Goal: Task Accomplishment & Management: Use online tool/utility

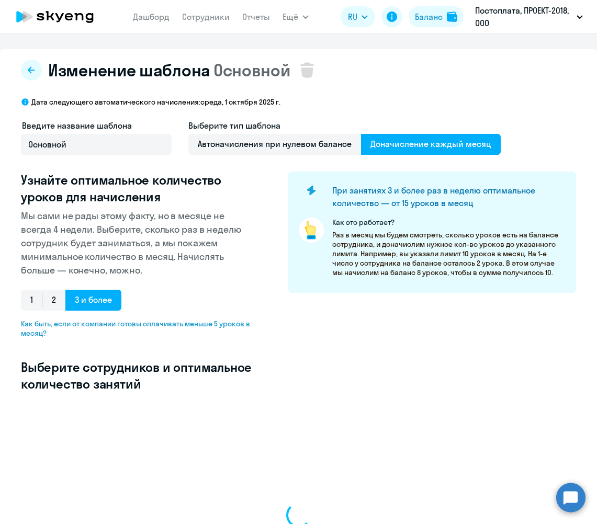
select select "10"
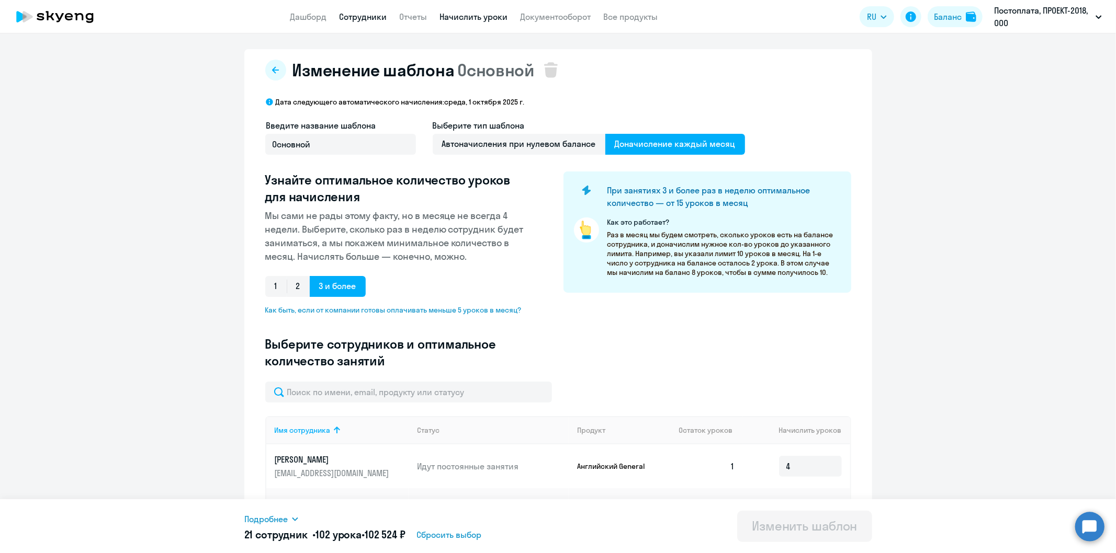
click at [346, 12] on link "Сотрудники" at bounding box center [363, 17] width 48 height 10
select select "30"
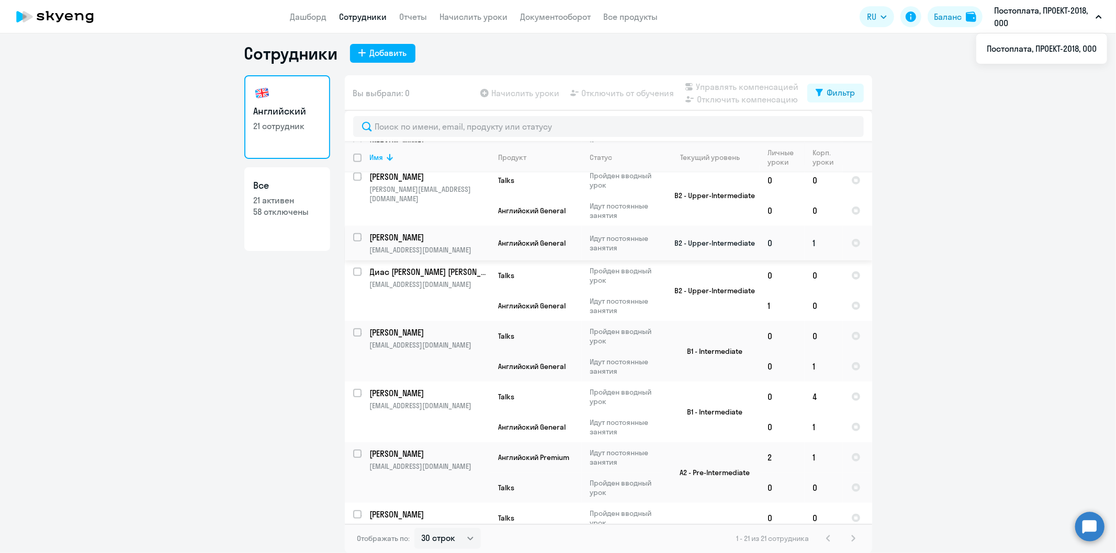
scroll to position [705, 0]
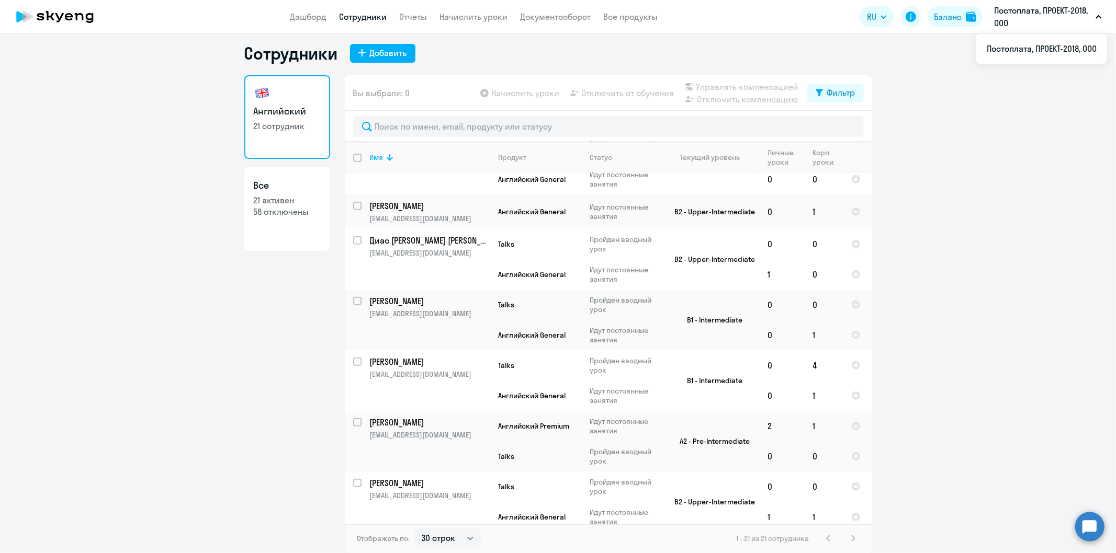
click at [494, 87] on app-table-action-button "Начислить уроки" at bounding box center [519, 93] width 82 height 13
click at [494, 95] on app-table-action-button "Начислить уроки" at bounding box center [519, 93] width 82 height 13
click at [309, 16] on link "Дашборд" at bounding box center [308, 17] width 37 height 10
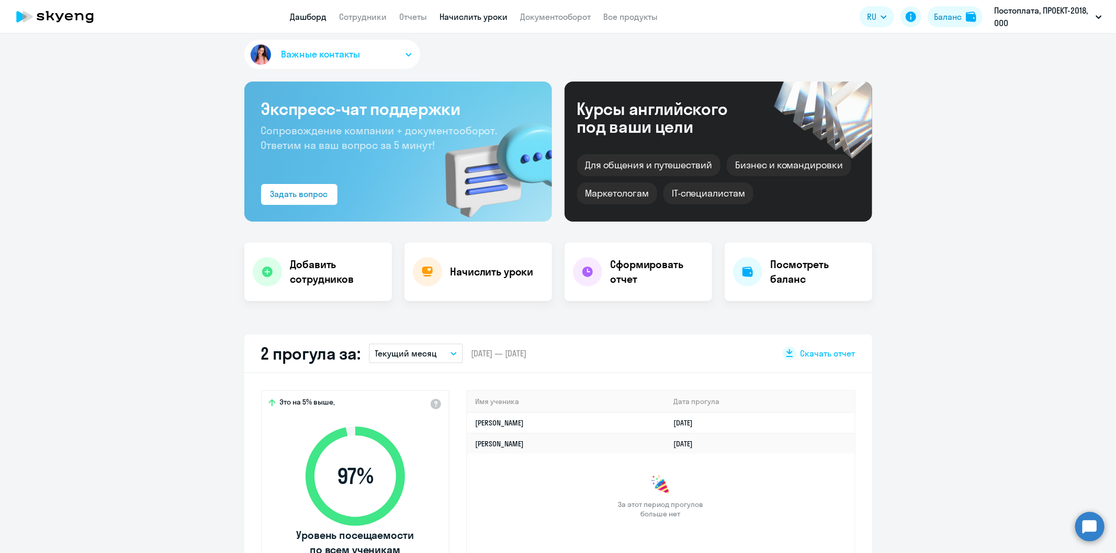
click at [480, 17] on link "Начислить уроки" at bounding box center [474, 17] width 68 height 10
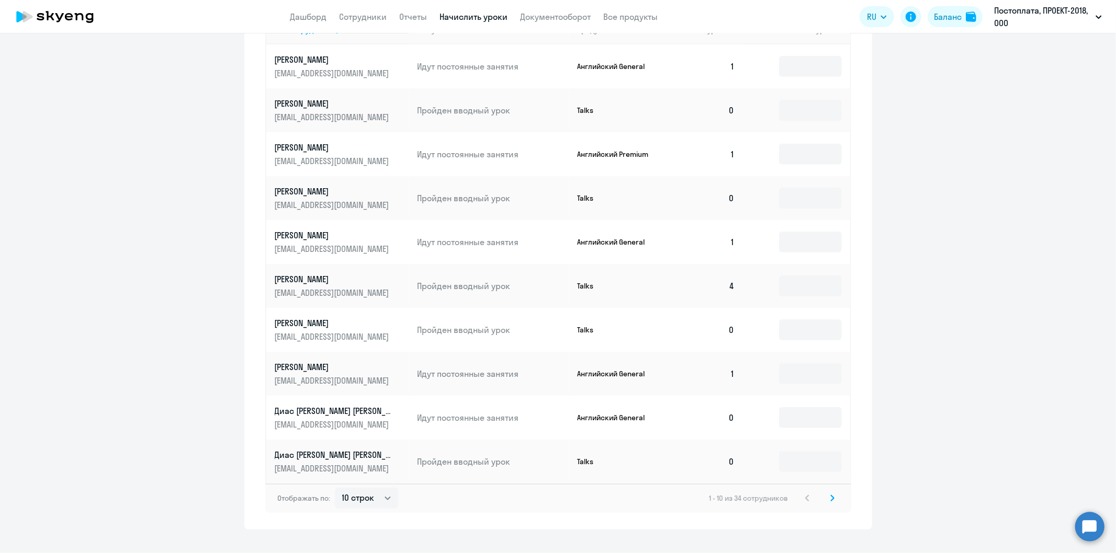
scroll to position [465, 0]
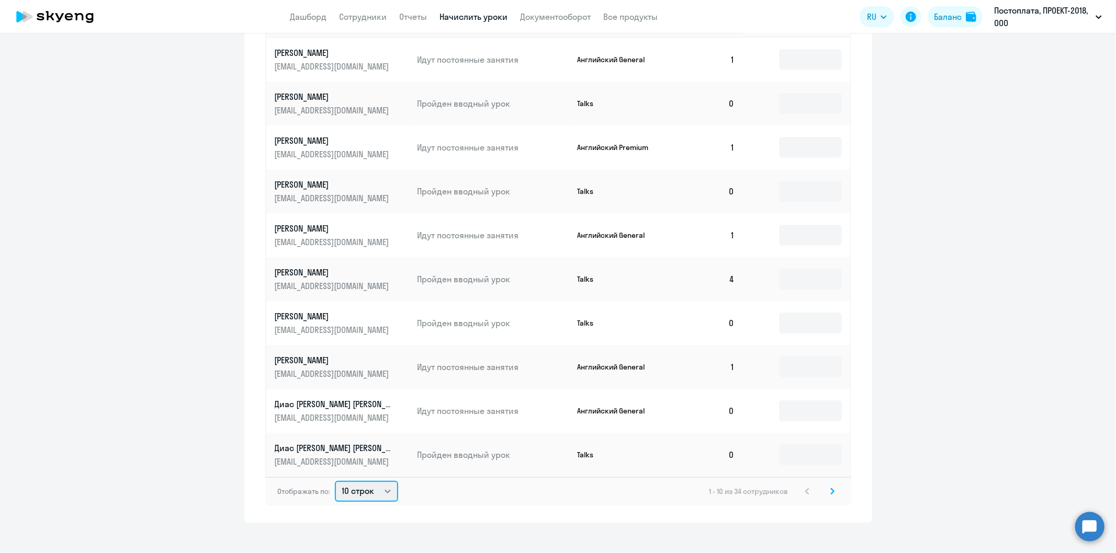
click at [380, 488] on select "10 строк 30 строк 50 строк" at bounding box center [366, 491] width 63 height 21
select select "30"
click at [335, 481] on select "10 строк 30 строк 50 строк" at bounding box center [366, 491] width 63 height 21
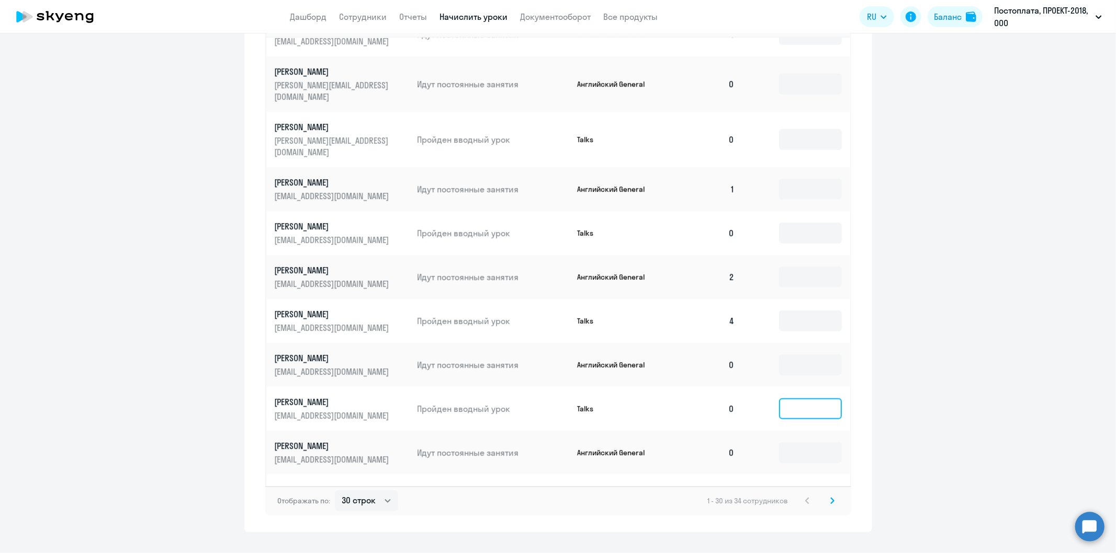
click at [596, 399] on input at bounding box center [810, 409] width 63 height 21
type input "1"
click at [596, 443] on input at bounding box center [810, 453] width 63 height 21
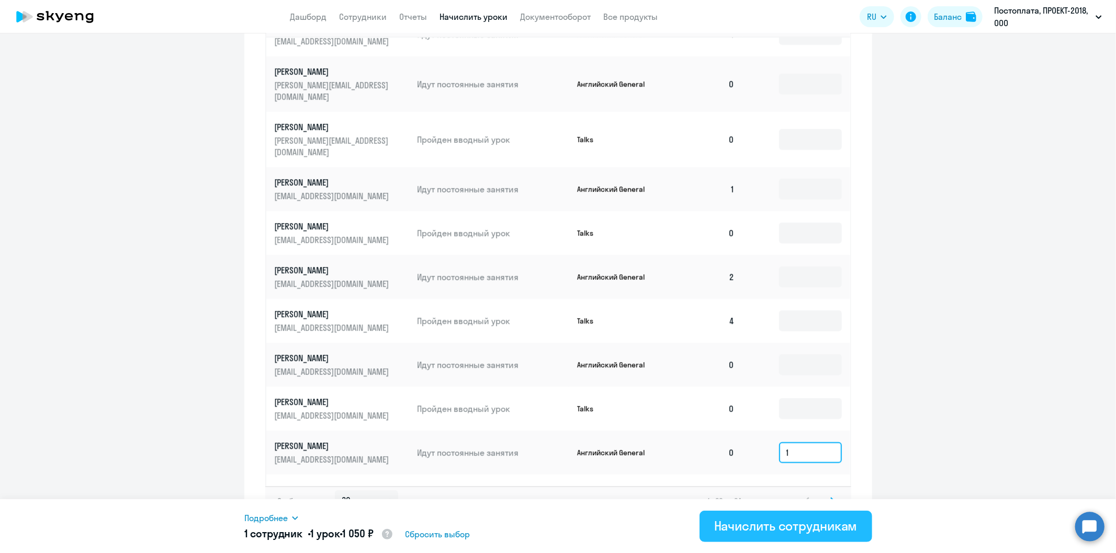
type input "1"
click at [596, 524] on div "Начислить сотрудникам" at bounding box center [785, 526] width 143 height 17
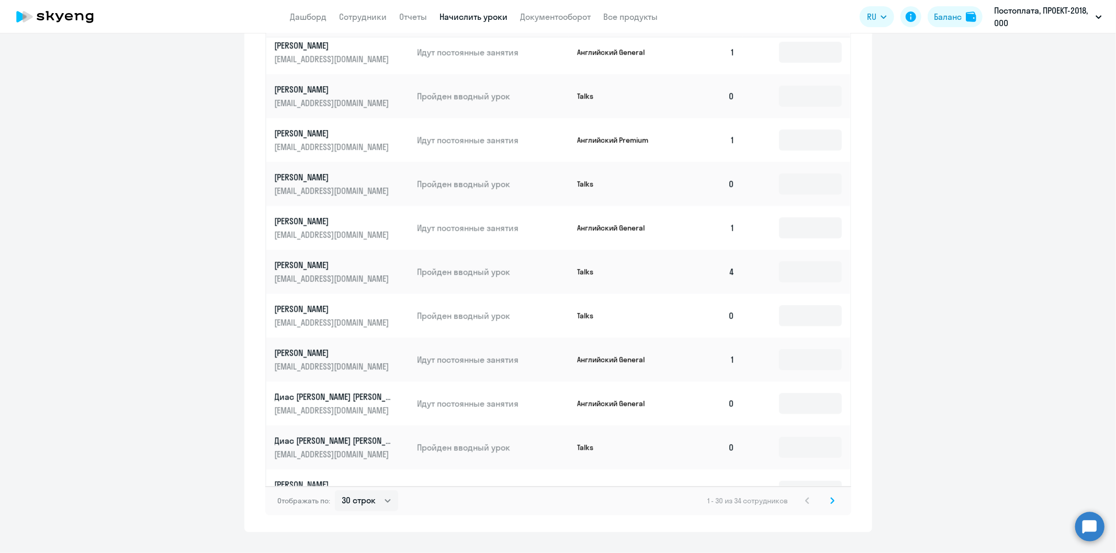
scroll to position [0, 0]
